Goal: Task Accomplishment & Management: Use online tool/utility

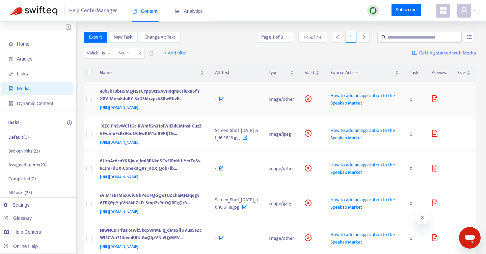
click at [356, 105] on span "How to add an application to the Speakap Market" at bounding box center [363, 99] width 65 height 15
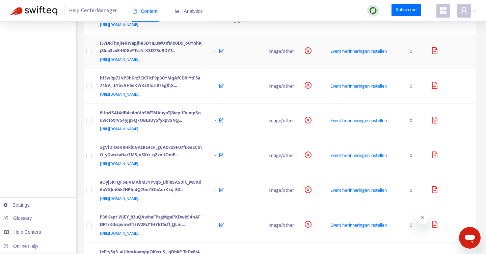
scroll to position [327, 0]
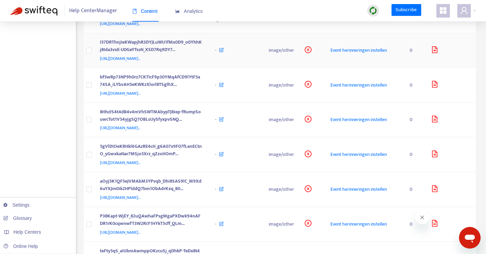
click at [368, 54] on span "Event herinneringen instellen" at bounding box center [359, 50] width 56 height 8
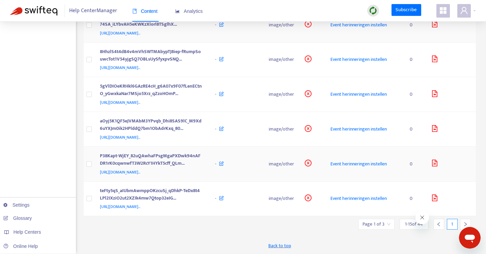
scroll to position [513, 0]
click at [421, 213] on button "Close message from company" at bounding box center [423, 217] width 14 height 14
click at [466, 223] on icon "right" at bounding box center [465, 224] width 5 height 5
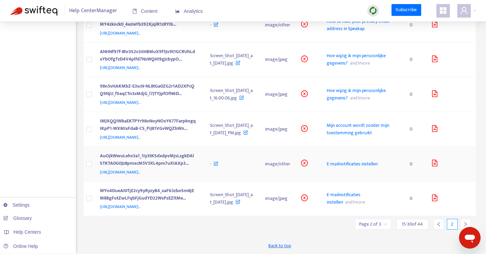
scroll to position [0, 0]
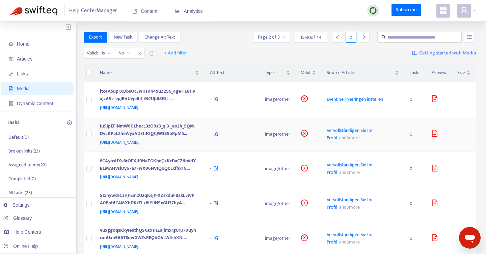
click at [347, 142] on span "Vervollständigen Sie Ihr Profil" at bounding box center [350, 133] width 46 height 15
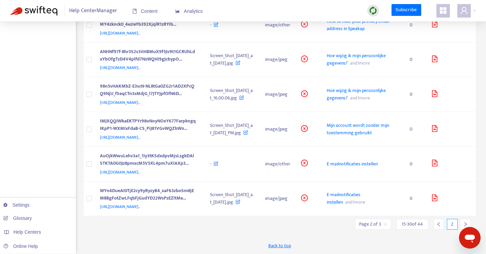
scroll to position [402, 0]
click at [346, 52] on span "Hoe wijzig ik mijn persoonlijke gegevens?" at bounding box center [356, 59] width 59 height 15
click at [346, 121] on span "Mijn account wordt zonder mijn toestemming gebruikt" at bounding box center [358, 128] width 62 height 15
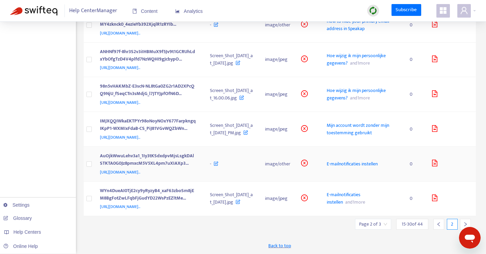
scroll to position [546, 0]
click at [359, 160] on span "E-mailnotificaties instellen" at bounding box center [352, 164] width 51 height 8
click at [463, 225] on div at bounding box center [465, 223] width 11 height 11
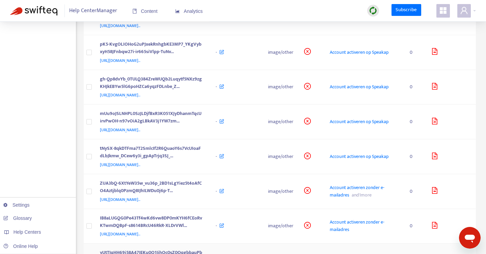
scroll to position [0, 0]
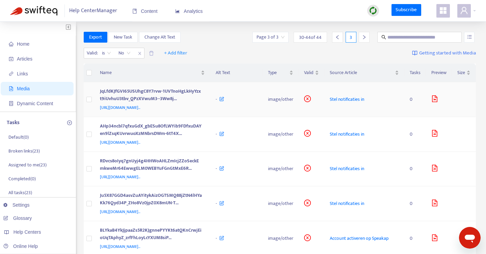
click at [363, 103] on span "Stel notificaties in" at bounding box center [347, 99] width 34 height 8
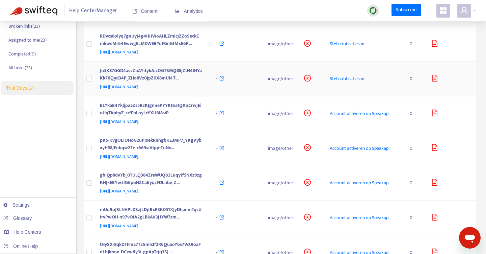
scroll to position [174, 0]
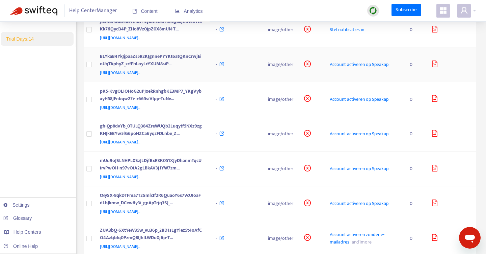
click at [375, 68] on span "Account activeren op Speakap" at bounding box center [359, 64] width 59 height 8
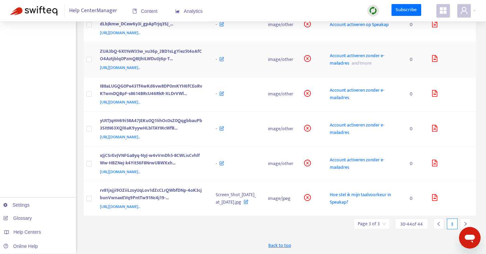
scroll to position [416, 0]
click at [339, 61] on span "Account activeren zonder e-mailadres" at bounding box center [357, 59] width 55 height 15
click at [351, 191] on span "Hoe stel ik mijn taalvoorkeur in Speakap?" at bounding box center [360, 197] width 61 height 15
click at [468, 222] on div at bounding box center [465, 223] width 11 height 11
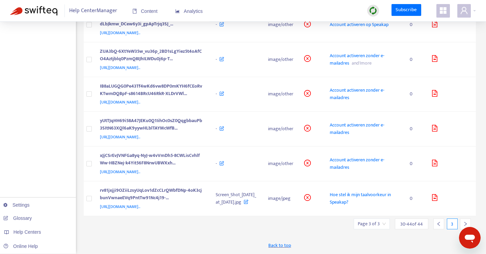
click at [466, 225] on icon "right" at bounding box center [465, 223] width 5 height 5
click at [438, 223] on icon "left" at bounding box center [439, 224] width 2 height 4
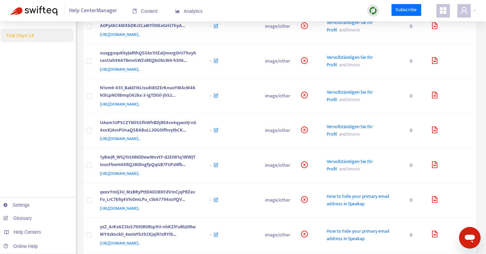
scroll to position [0, 0]
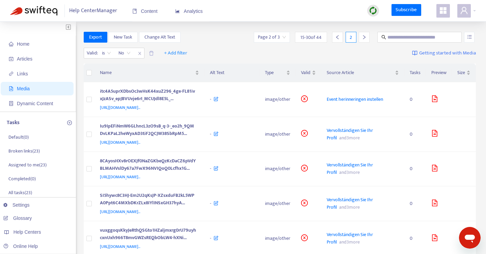
click at [372, 11] on img at bounding box center [373, 10] width 8 height 8
click at [395, 25] on link "Quick Sync" at bounding box center [387, 25] width 29 height 8
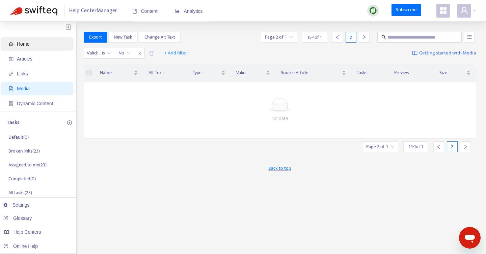
click at [42, 46] on span "Home" at bounding box center [38, 44] width 59 height 14
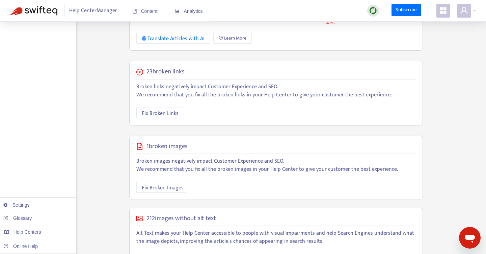
scroll to position [218, 0]
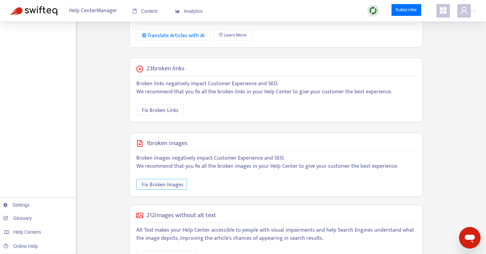
click at [155, 182] on span "Fix Broken Images" at bounding box center [163, 184] width 42 height 8
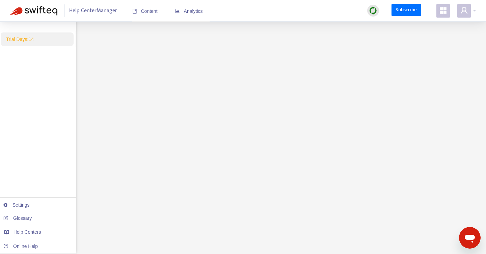
scroll to position [0, 0]
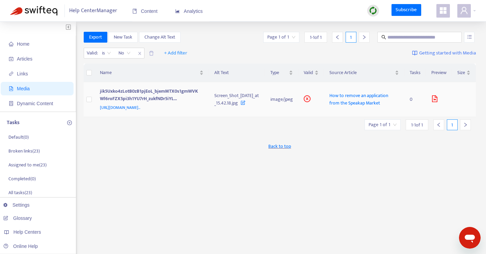
click at [357, 107] on span "How to remove an application from the Speakap Market" at bounding box center [359, 99] width 59 height 15
click at [42, 150] on li "Broken links ( 23 )" at bounding box center [41, 151] width 68 height 14
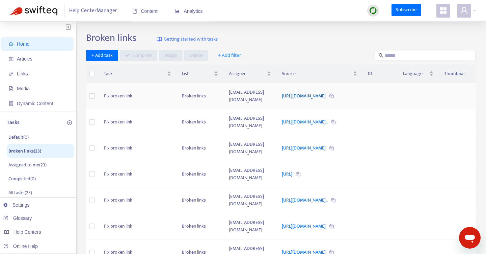
click at [327, 92] on link "https://support.speakap.com/hc/nl/articles/207266295" at bounding box center [304, 96] width 45 height 8
click at [373, 11] on img at bounding box center [373, 10] width 8 height 8
click at [394, 23] on link "Quick Sync" at bounding box center [387, 25] width 29 height 8
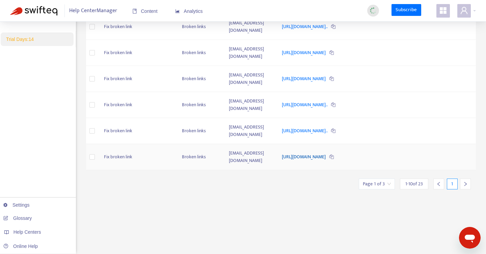
click at [327, 153] on link "https://yourcompanyname.speakap.com/snippets/news" at bounding box center [304, 157] width 45 height 8
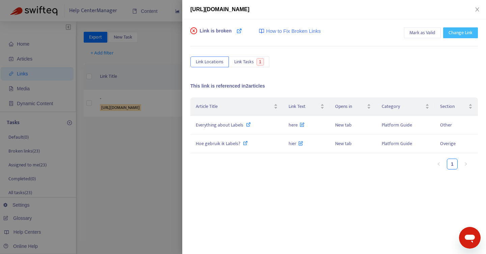
click at [452, 35] on span "Change Link" at bounding box center [461, 32] width 24 height 7
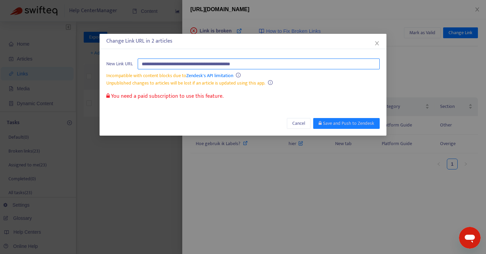
click at [357, 64] on input "**********" at bounding box center [259, 63] width 242 height 11
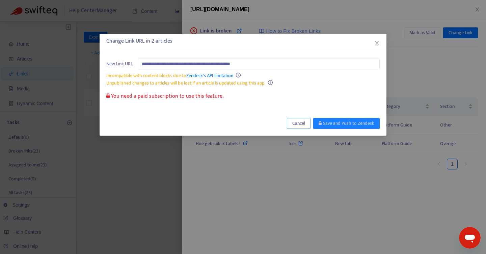
click at [305, 121] on span "Cancel" at bounding box center [298, 123] width 13 height 7
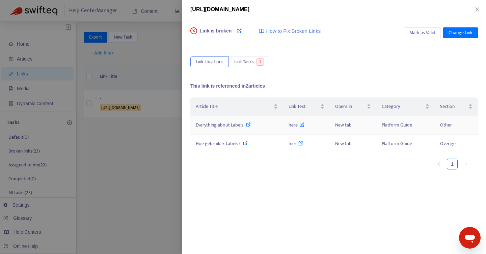
click at [302, 124] on icon at bounding box center [302, 122] width 5 height 7
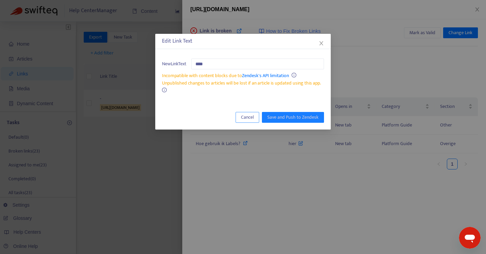
click at [254, 115] on span "Cancel" at bounding box center [247, 116] width 13 height 7
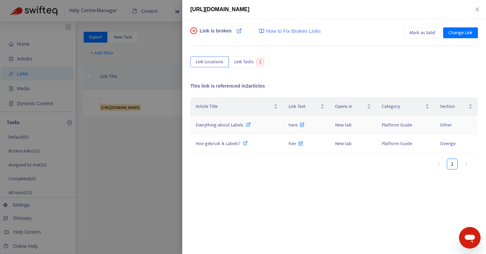
click at [235, 122] on span "Everything about Labels" at bounding box center [220, 125] width 48 height 8
click at [141, 140] on div at bounding box center [243, 127] width 486 height 254
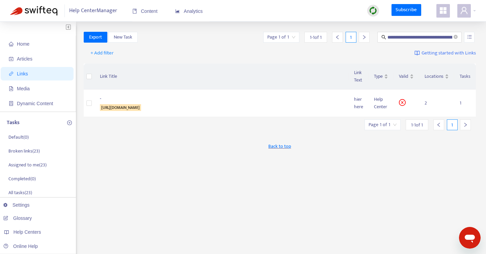
click at [57, 78] on span "Links" at bounding box center [38, 74] width 59 height 14
click at [48, 146] on li "Broken links ( 23 )" at bounding box center [41, 151] width 68 height 14
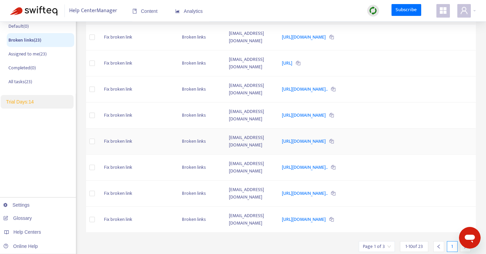
scroll to position [173, 0]
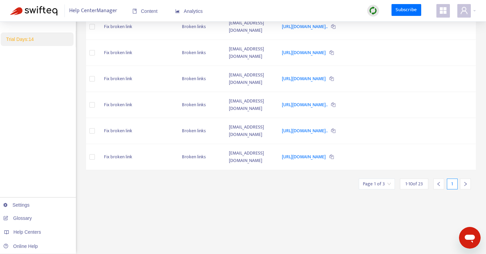
click at [467, 181] on icon "right" at bounding box center [465, 183] width 5 height 5
click at [440, 186] on div at bounding box center [439, 183] width 11 height 11
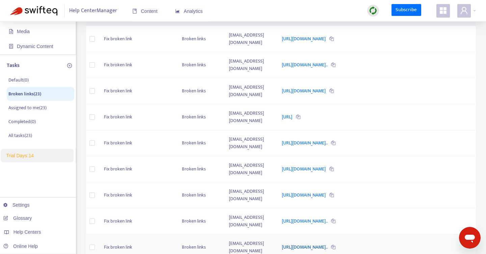
scroll to position [0, 0]
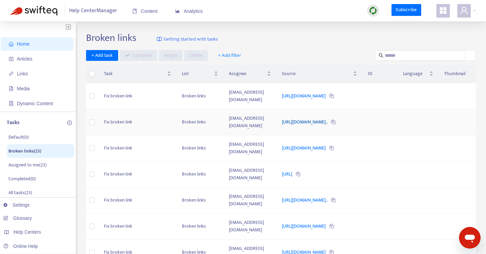
click at [309, 118] on link "https://support.speakap.com/hc/en-us/categories/360002699600-Bet..." at bounding box center [305, 122] width 47 height 8
click at [305, 144] on link "https://networkdomain.speakap.com/file/EID" at bounding box center [304, 148] width 45 height 8
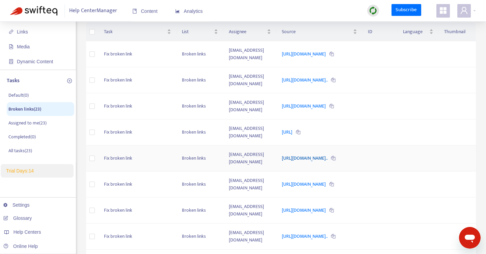
scroll to position [43, 0]
click at [287, 127] on link "http://storage34/" at bounding box center [287, 131] width 11 height 8
click at [305, 153] on link "https://support.speakap.com/hc/en-us/articles/360026528473-Allow..." at bounding box center [305, 157] width 47 height 8
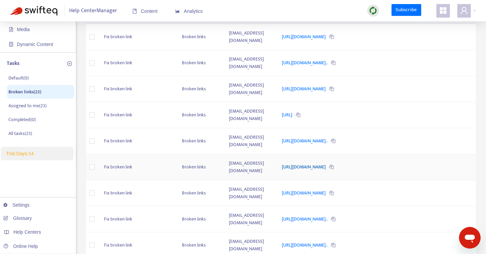
click at [299, 163] on link "[URL][DOMAIN_NAME]" at bounding box center [304, 167] width 45 height 8
click at [282, 189] on link "https://support.speakap.com/hc/en-us/articles/360026528473" at bounding box center [304, 193] width 45 height 8
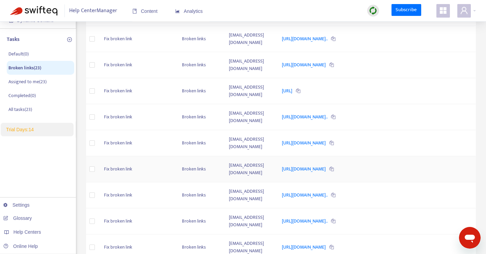
scroll to position [118, 0]
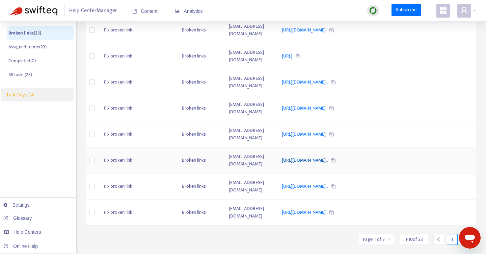
click at [295, 156] on link "https://api.staging.speakap.io/portal/getting-started/whitelabel..." at bounding box center [305, 160] width 47 height 8
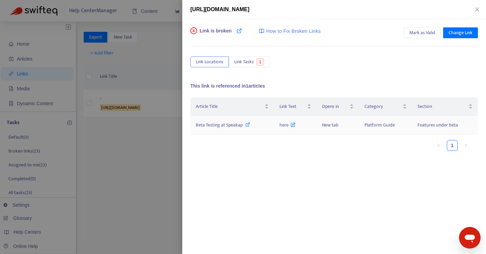
click at [247, 124] on icon at bounding box center [248, 124] width 5 height 5
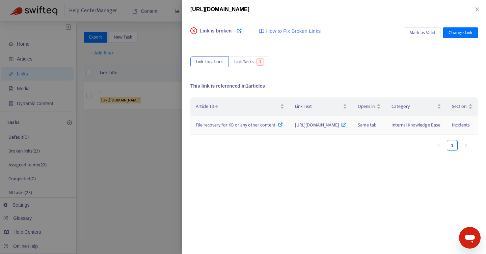
click at [278, 127] on icon at bounding box center [280, 124] width 5 height 5
click at [159, 113] on div at bounding box center [243, 127] width 486 height 254
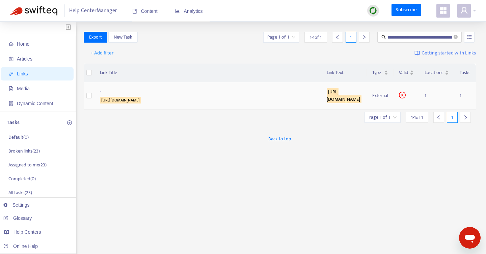
click at [327, 96] on sqkw "https://networkdomain.speakap.com/file/EID" at bounding box center [344, 95] width 35 height 15
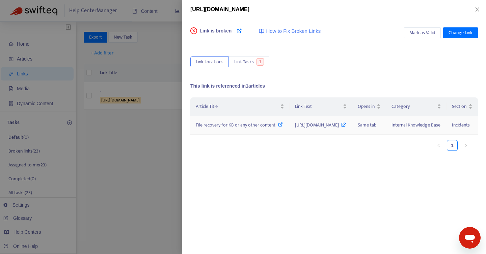
click at [225, 129] on div "File recovery for KB or any other content" at bounding box center [240, 124] width 88 height 7
click at [159, 144] on div at bounding box center [243, 127] width 486 height 254
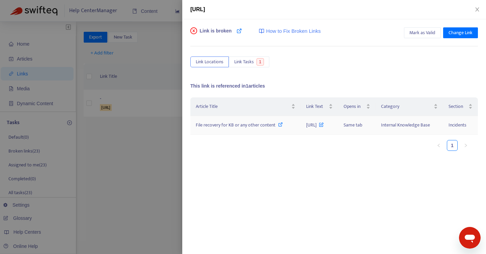
click at [258, 128] on span "File recovery for KB or any other content" at bounding box center [236, 125] width 80 height 8
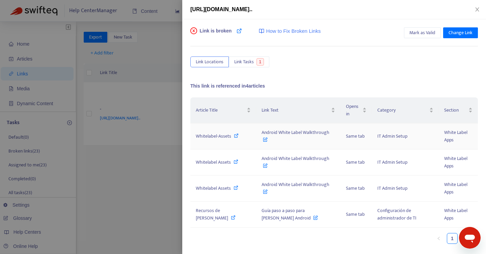
click at [235, 135] on icon at bounding box center [236, 135] width 5 height 5
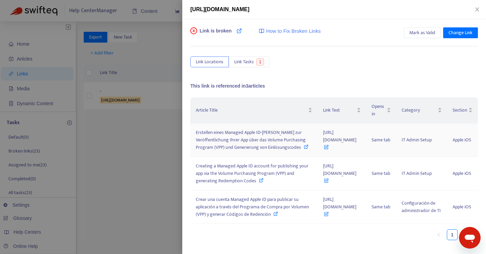
scroll to position [14, 0]
click at [304, 144] on icon at bounding box center [306, 146] width 5 height 5
click at [167, 115] on div at bounding box center [243, 127] width 486 height 254
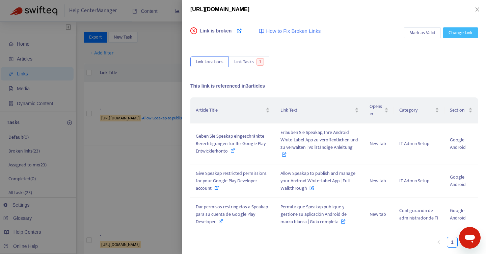
click at [468, 36] on span "Change Link" at bounding box center [461, 32] width 24 height 7
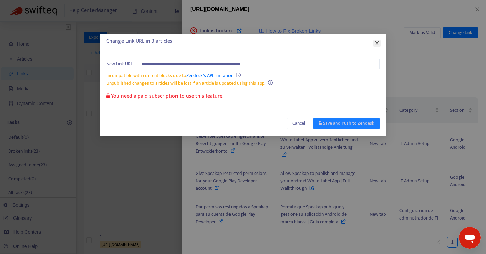
click at [374, 43] on span "Close" at bounding box center [377, 43] width 7 height 5
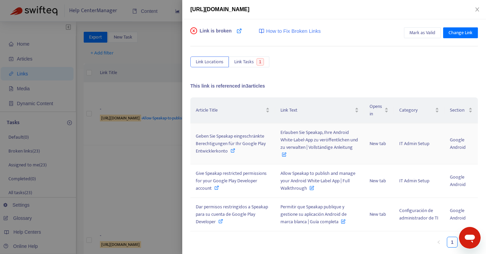
click at [237, 149] on div "Geben Sie Speakap eingeschränkte Berechtigungen für Ihr Google Play Entwicklerk…" at bounding box center [233, 143] width 74 height 22
click at [232, 151] on icon at bounding box center [233, 150] width 5 height 5
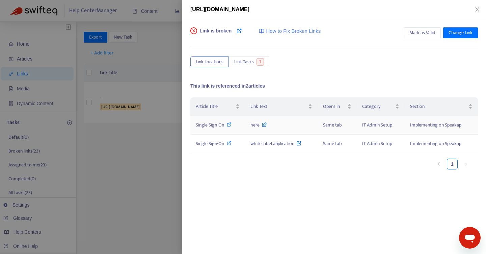
click at [231, 124] on icon at bounding box center [229, 124] width 5 height 5
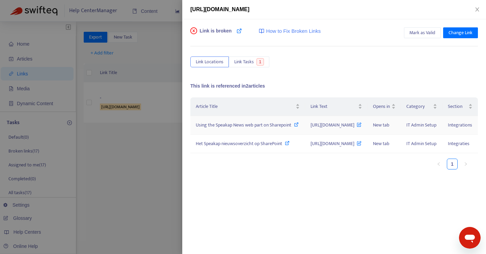
click at [294, 127] on icon at bounding box center [296, 124] width 5 height 5
